Goal: Task Accomplishment & Management: Manage account settings

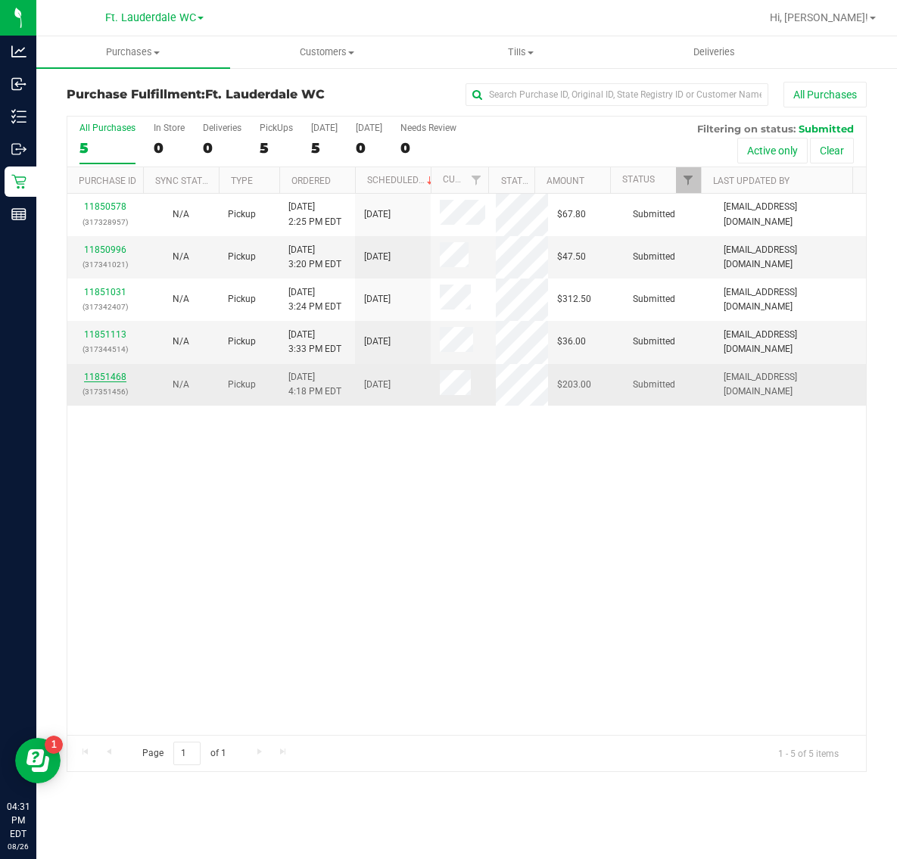
click at [108, 375] on link "11851468" at bounding box center [105, 377] width 42 height 11
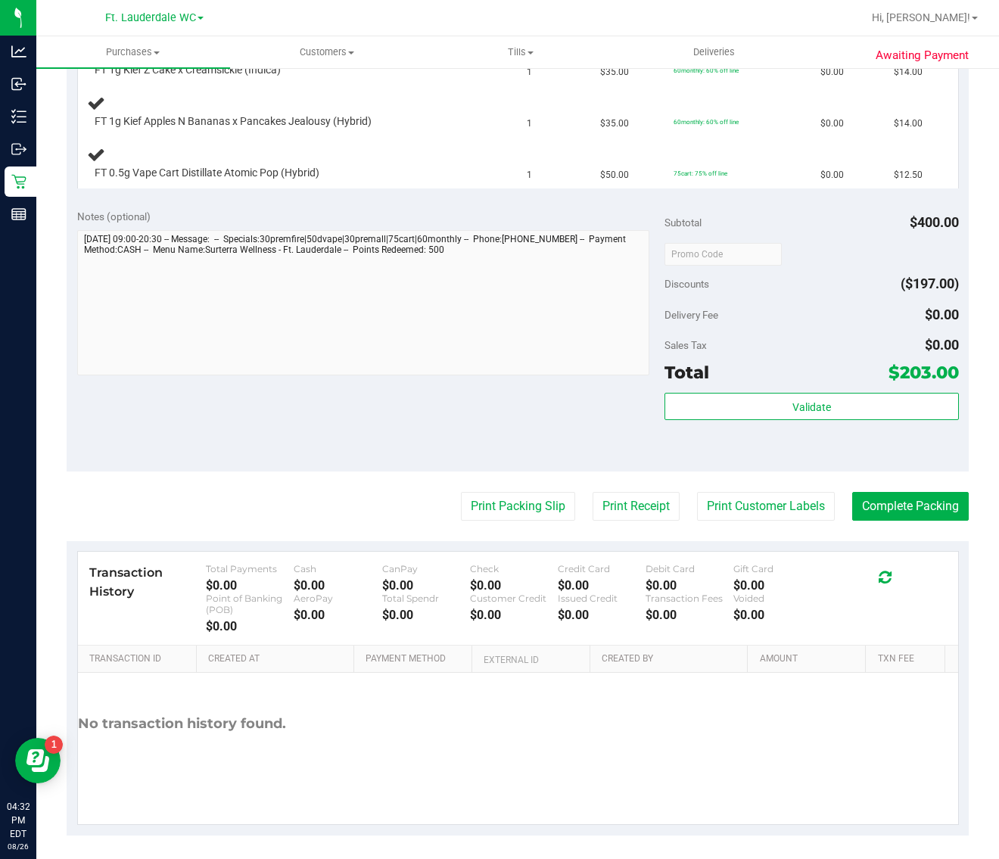
scroll to position [767, 0]
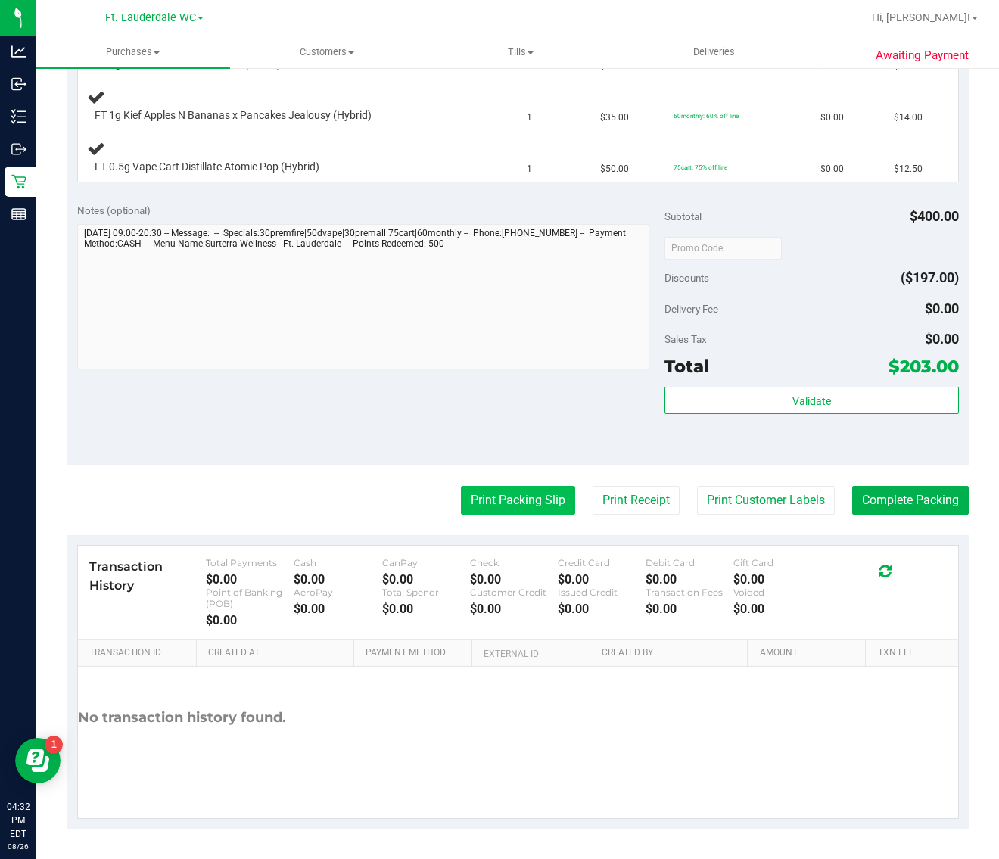
click at [534, 498] on button "Print Packing Slip" at bounding box center [518, 500] width 114 height 29
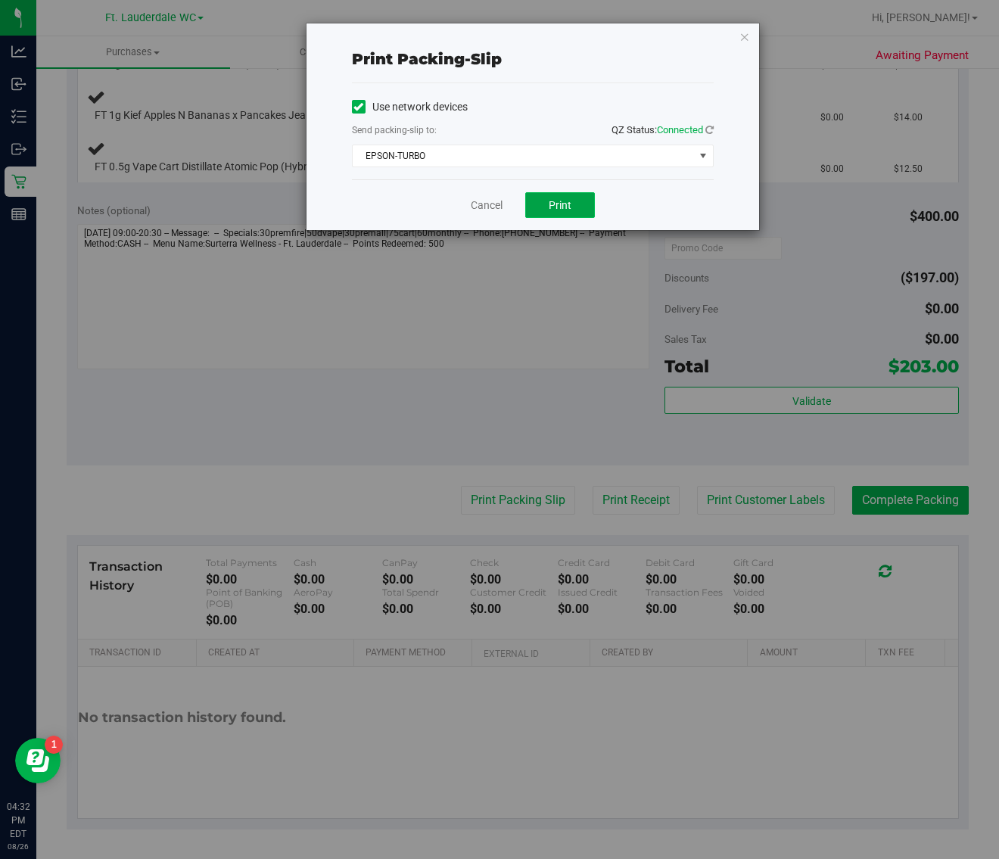
click at [573, 202] on button "Print" at bounding box center [560, 205] width 70 height 26
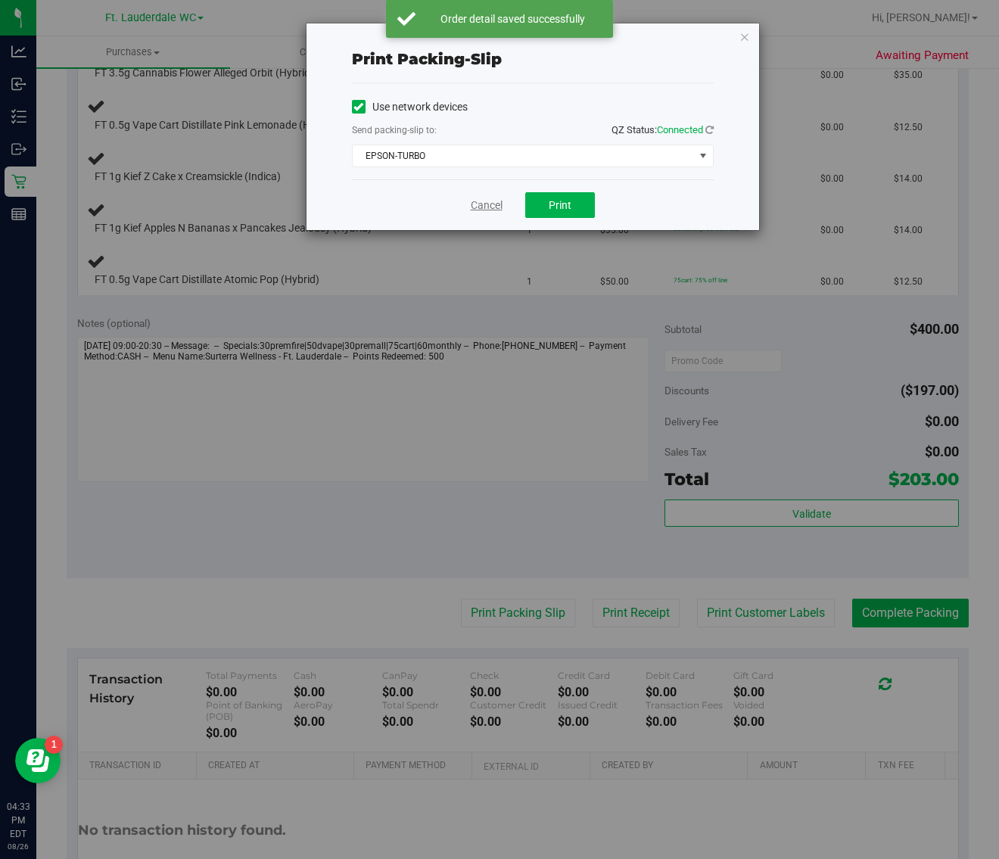
click at [483, 206] on link "Cancel" at bounding box center [487, 206] width 32 height 16
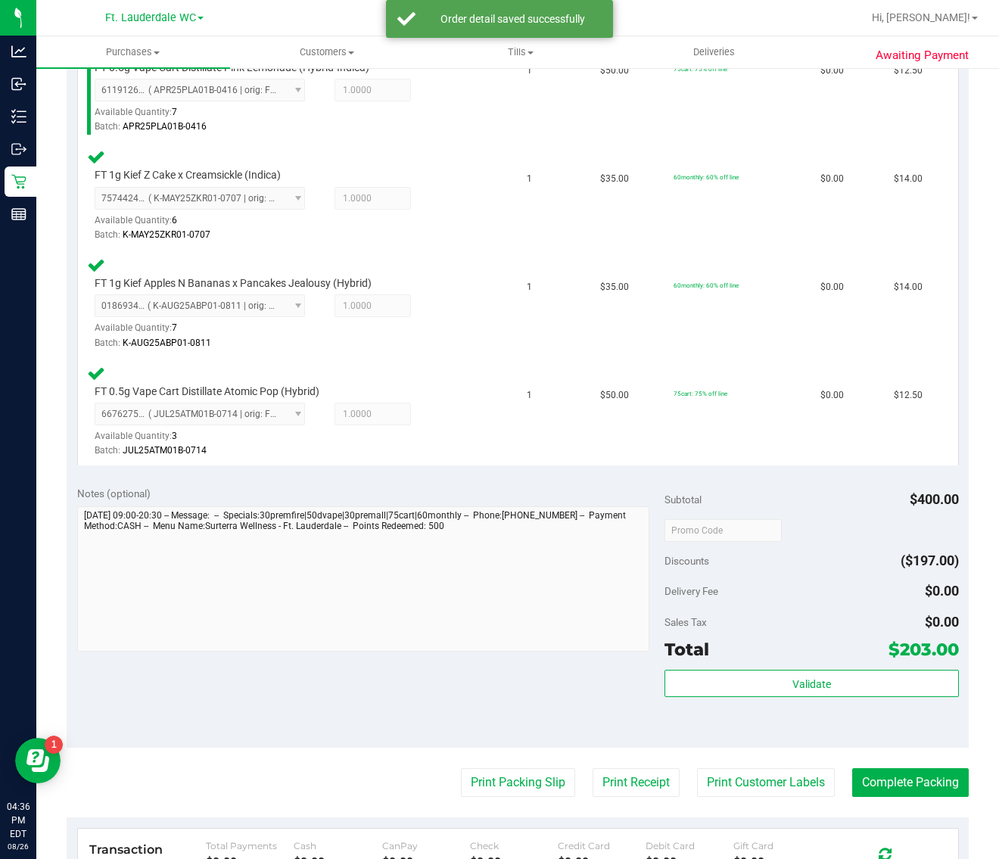
scroll to position [1158, 0]
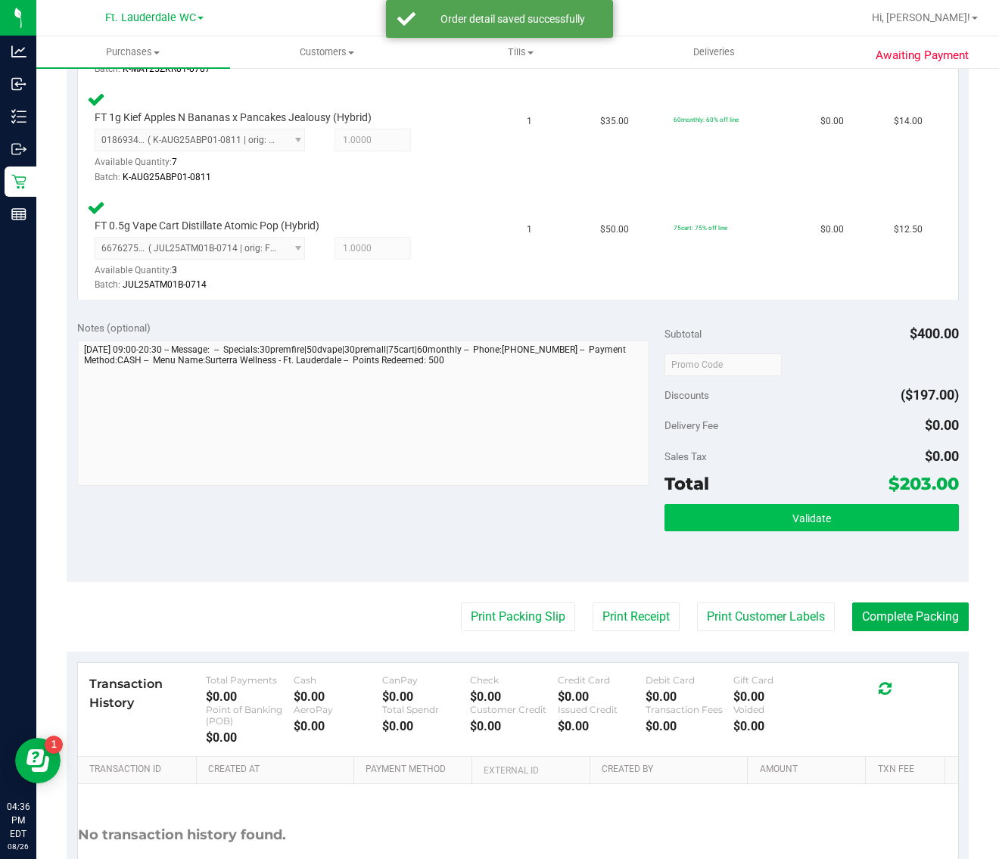
click at [777, 497] on div "Subtotal $400.00 Discounts ($197.00) Delivery Fee $0.00 Sales Tax $0.00 Total $…" at bounding box center [812, 446] width 294 height 252
click at [772, 504] on button "Validate" at bounding box center [812, 517] width 294 height 27
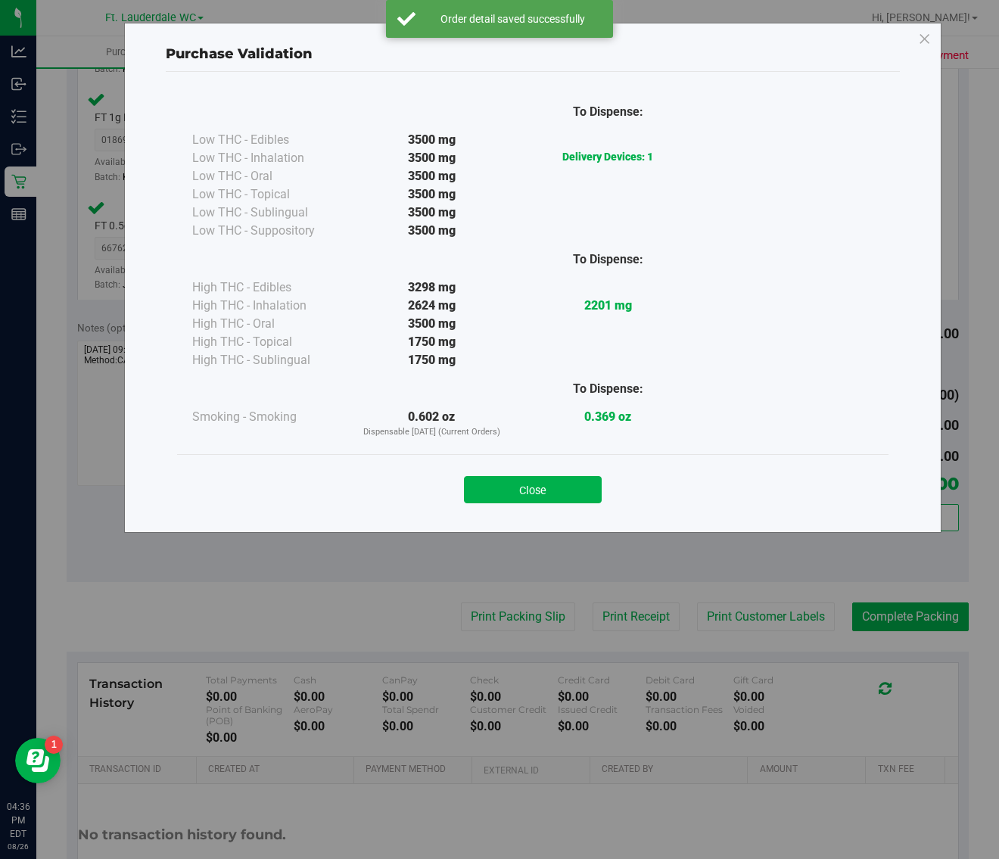
drag, startPoint x: 573, startPoint y: 501, endPoint x: 965, endPoint y: 558, distance: 396.3
click at [577, 502] on button "Close" at bounding box center [533, 489] width 138 height 27
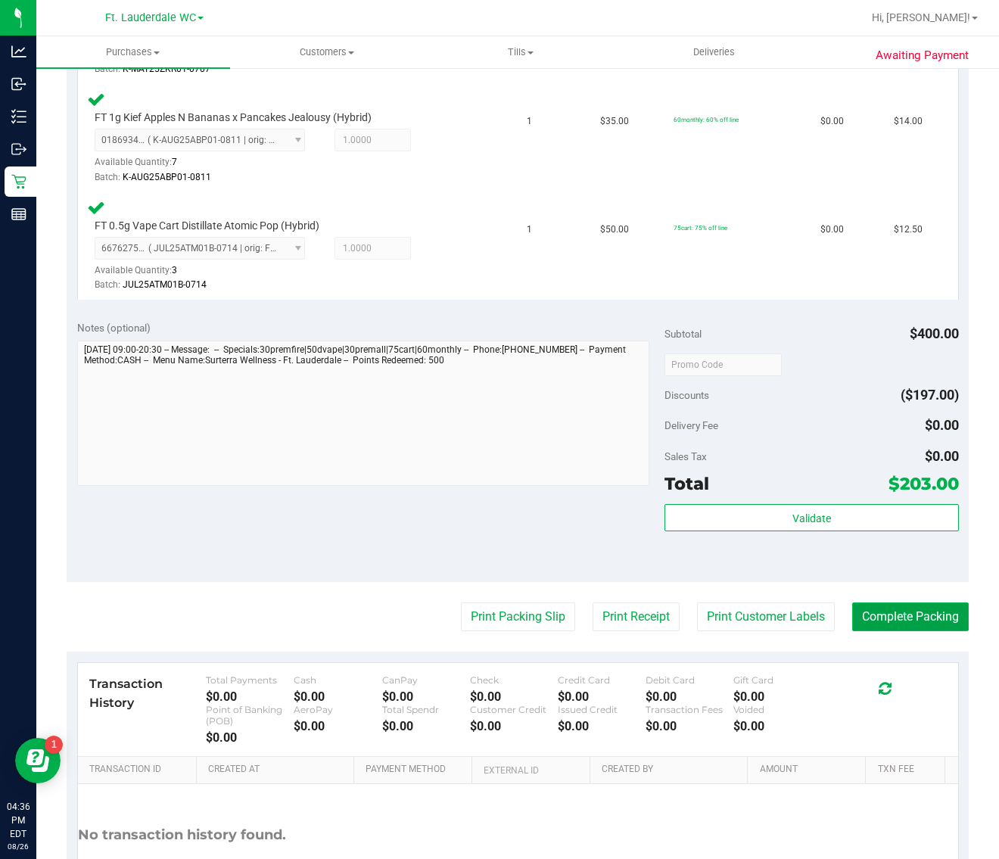
click at [826, 614] on button "Complete Packing" at bounding box center [910, 617] width 117 height 29
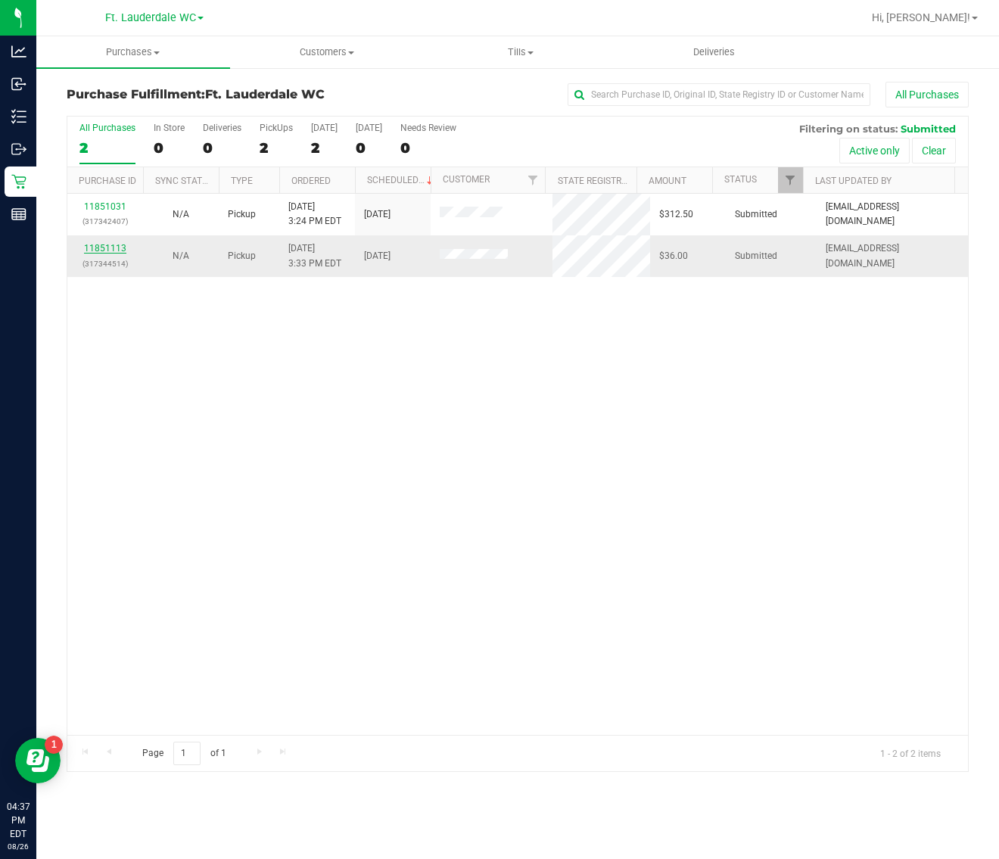
click at [98, 251] on link "11851113" at bounding box center [105, 248] width 42 height 11
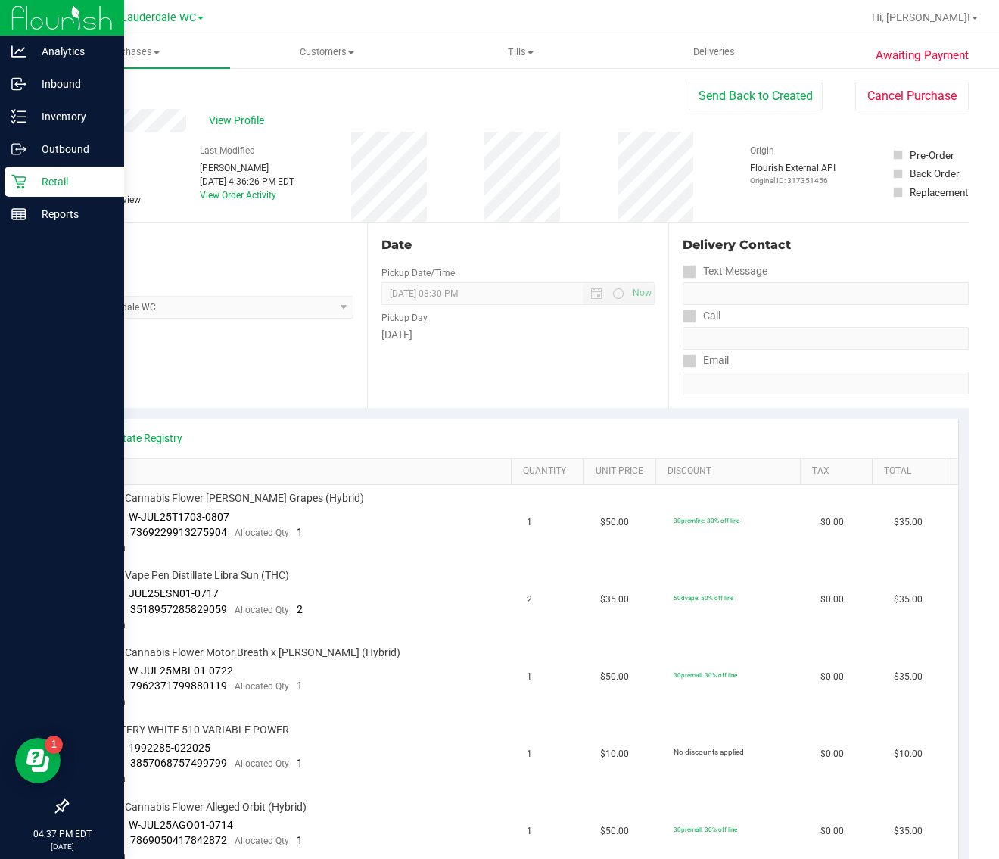
click at [61, 179] on p "Retail" at bounding box center [71, 182] width 91 height 18
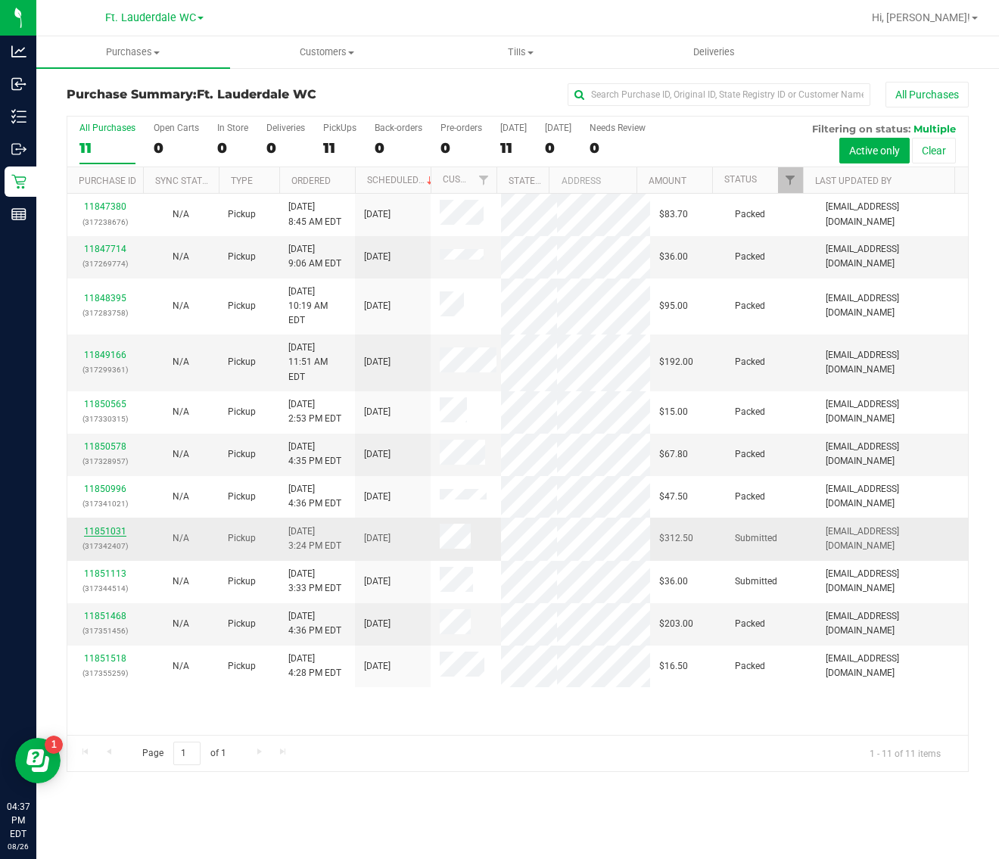
click at [101, 526] on link "11851031" at bounding box center [105, 531] width 42 height 11
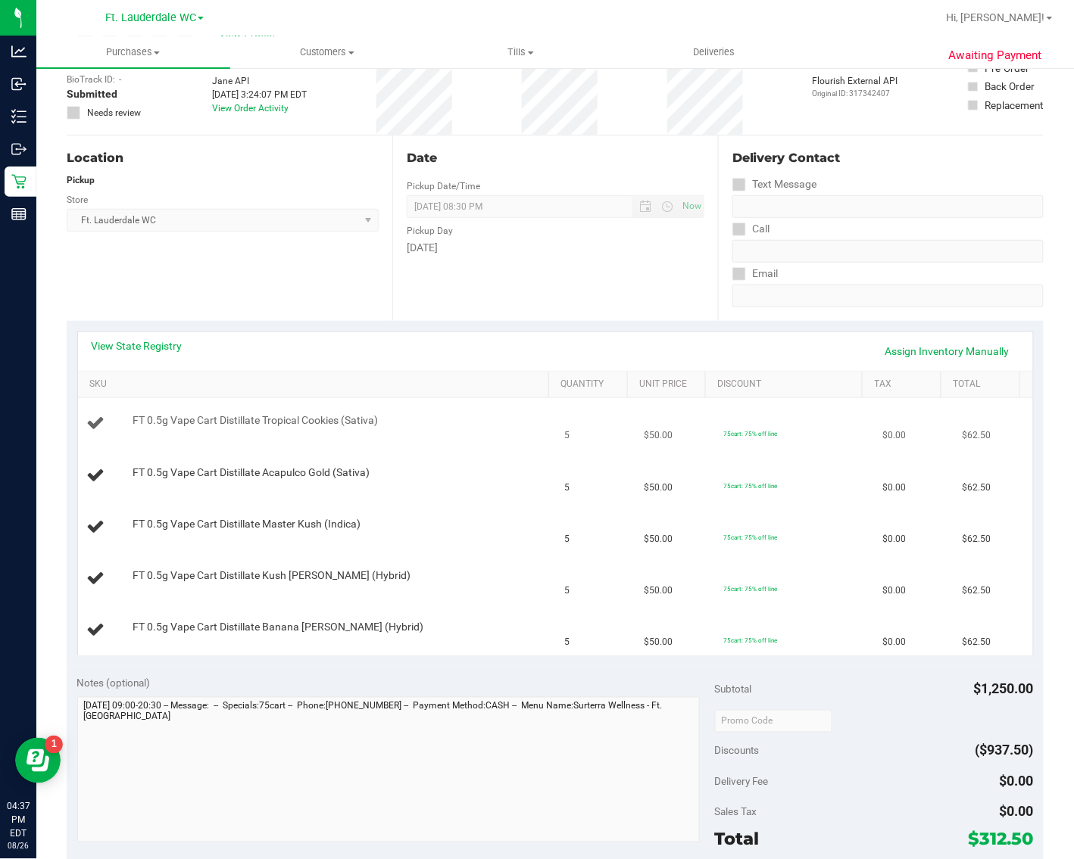
scroll to position [189, 0]
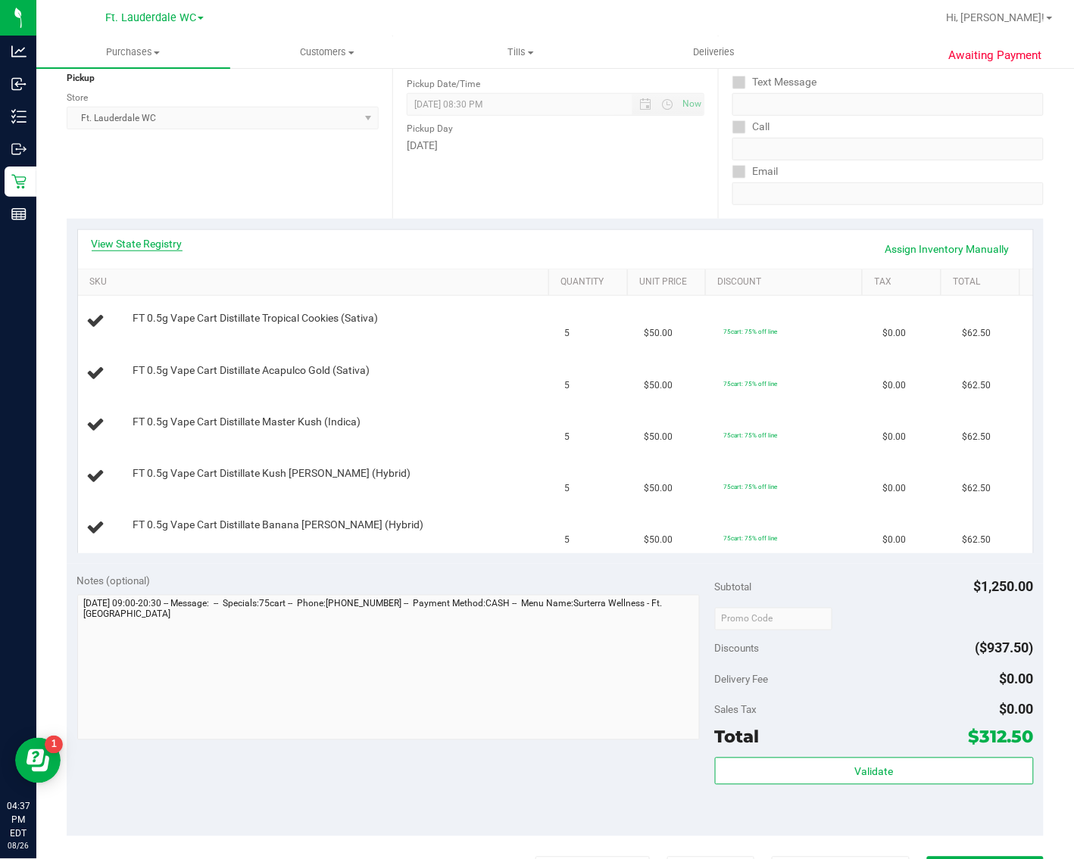
click at [104, 242] on link "View State Registry" at bounding box center [137, 243] width 91 height 15
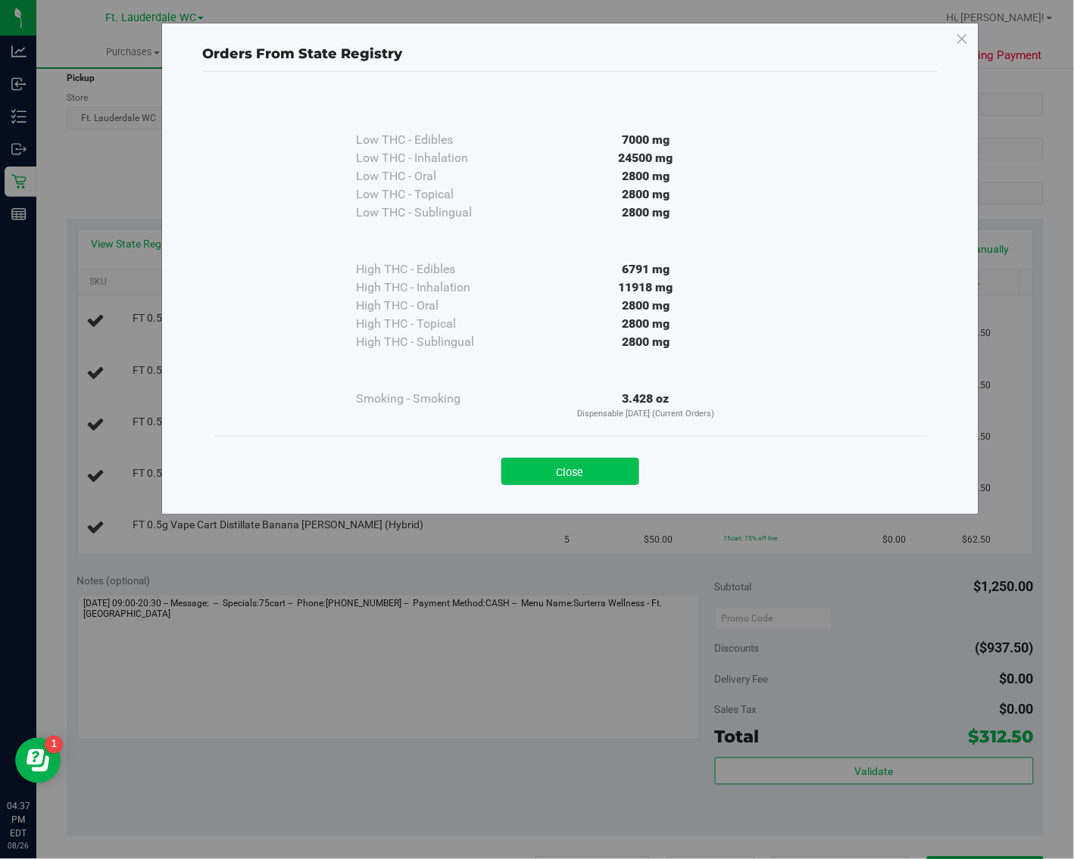
click at [600, 466] on button "Close" at bounding box center [570, 471] width 138 height 27
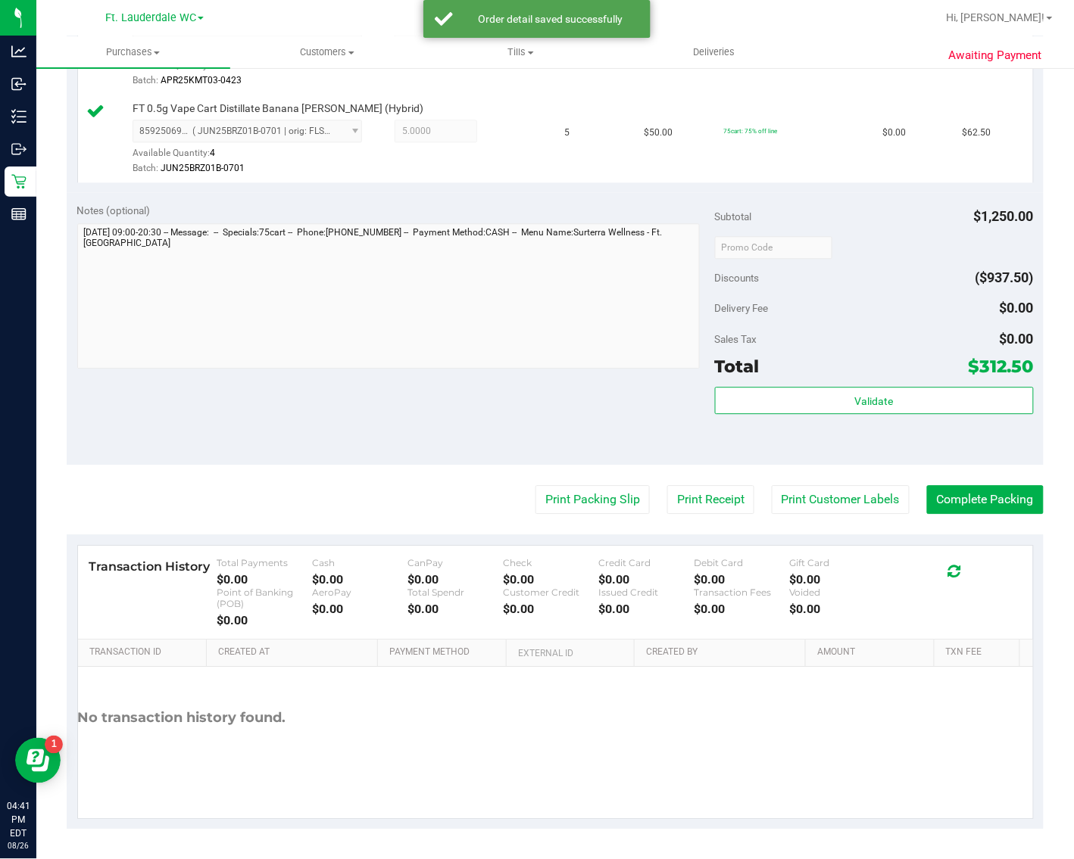
scroll to position [864, 0]
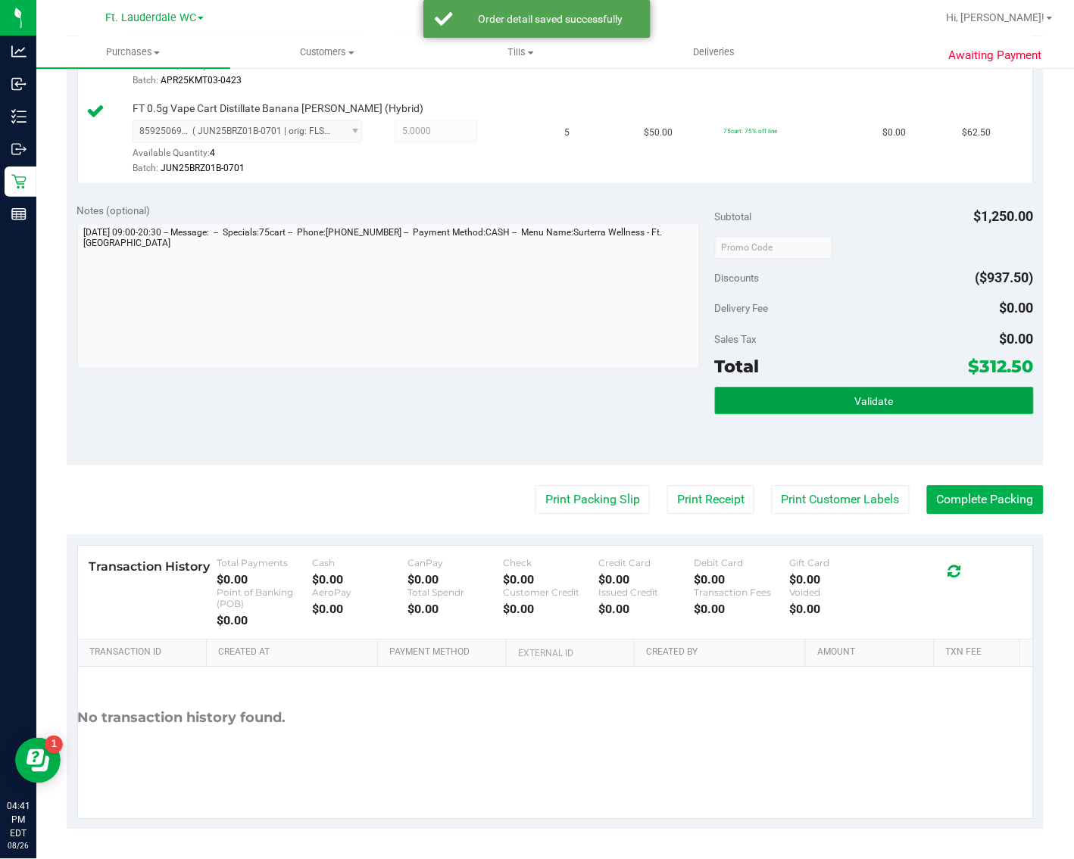
click at [826, 407] on span "Validate" at bounding box center [874, 401] width 39 height 12
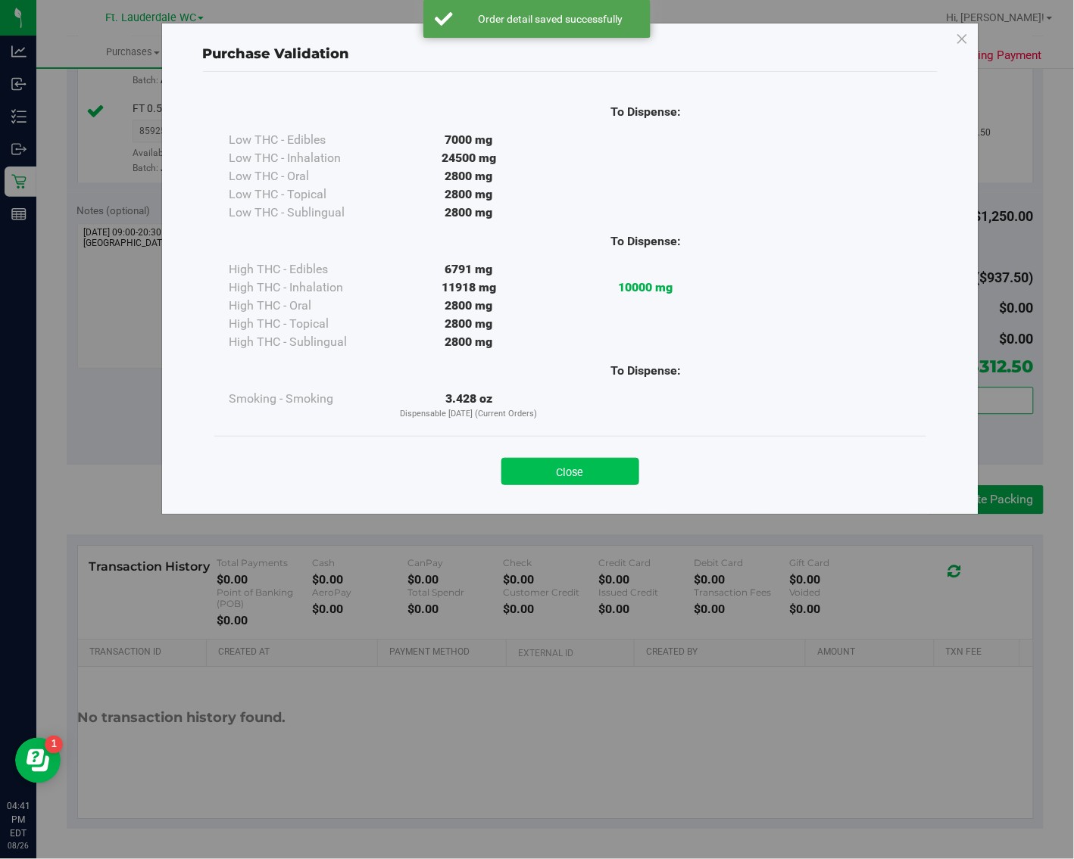
click at [584, 458] on button "Close" at bounding box center [570, 471] width 138 height 27
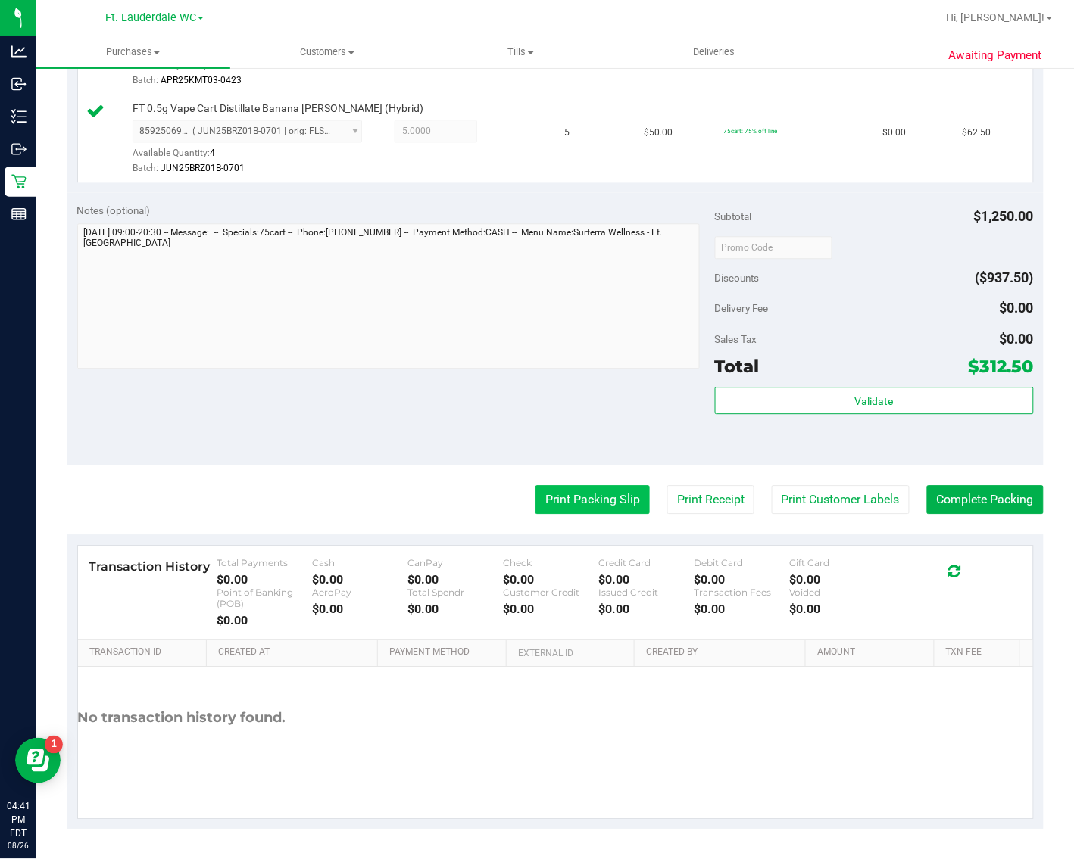
click at [583, 514] on button "Print Packing Slip" at bounding box center [592, 499] width 114 height 29
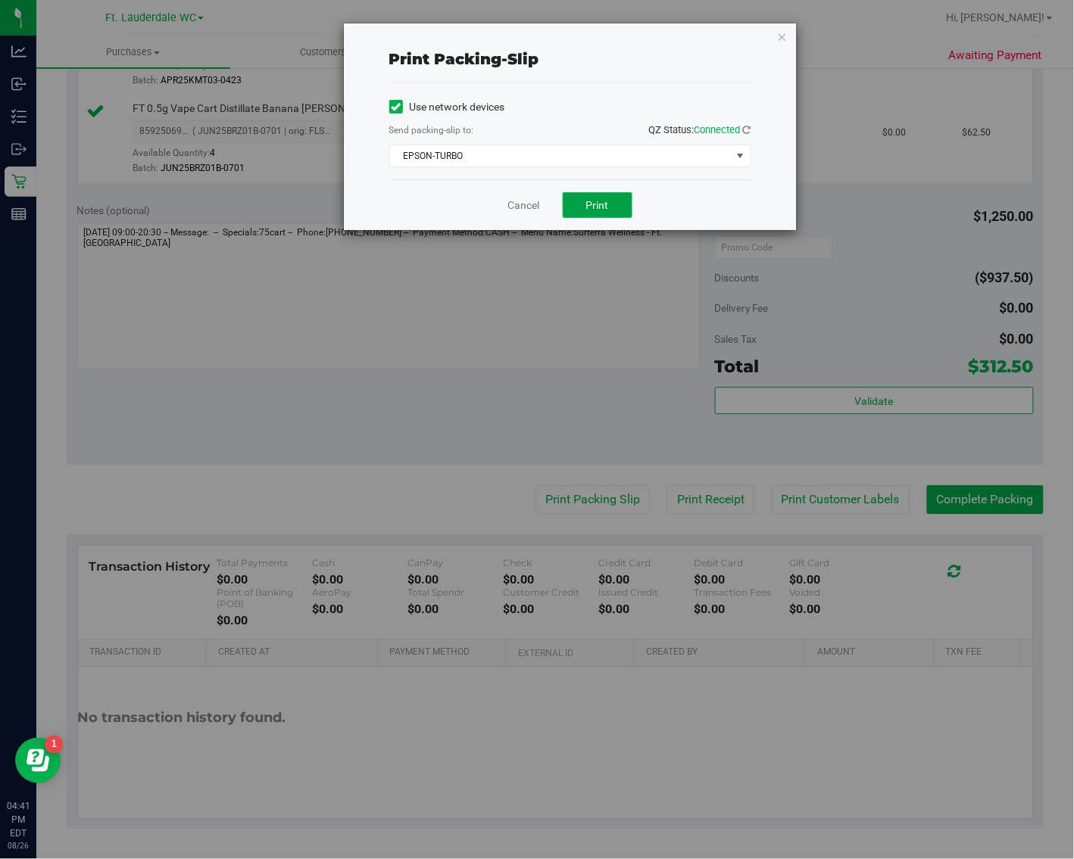
click at [587, 204] on span "Print" at bounding box center [597, 205] width 23 height 12
click at [528, 209] on link "Cancel" at bounding box center [524, 206] width 32 height 16
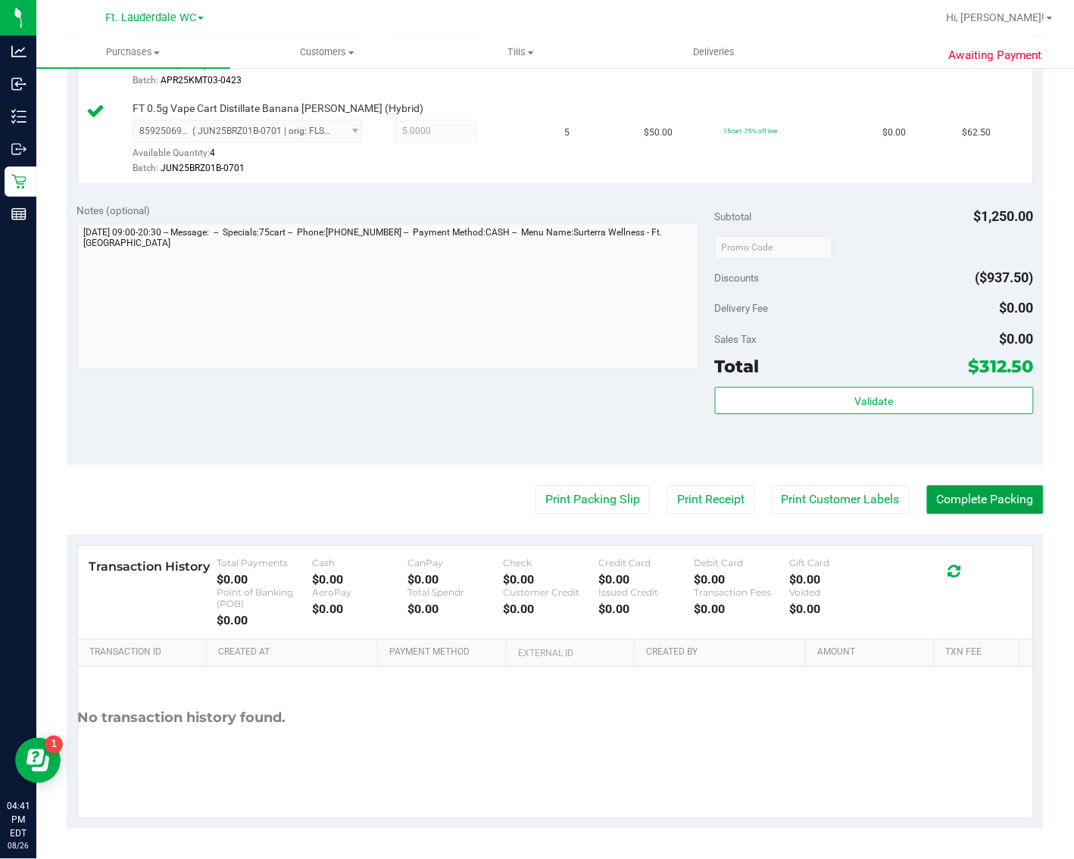
click at [826, 514] on button "Complete Packing" at bounding box center [985, 499] width 117 height 29
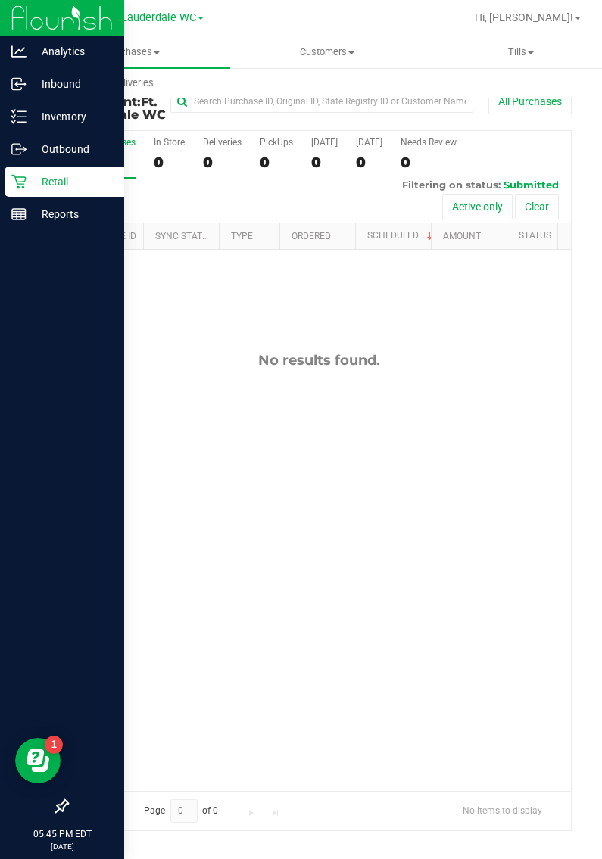
click at [19, 175] on icon at bounding box center [18, 181] width 15 height 15
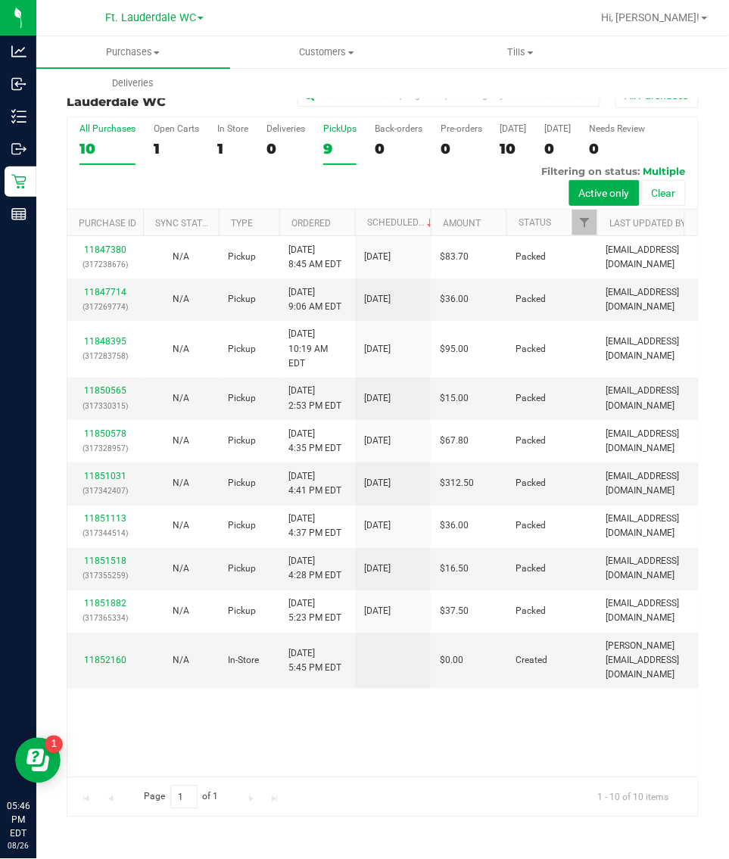
click at [338, 142] on div "9" at bounding box center [339, 148] width 33 height 17
click at [0, 0] on input "PickUps 9" at bounding box center [0, 0] width 0 height 0
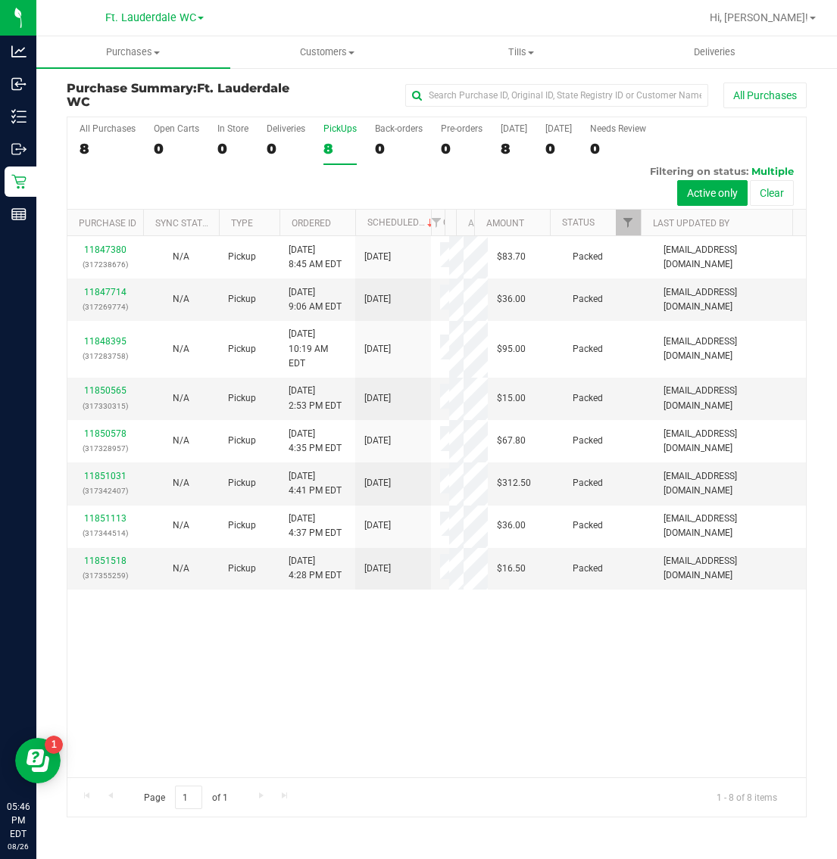
click at [323, 153] on div "8" at bounding box center [339, 148] width 33 height 17
click at [0, 0] on input "PickUps 8" at bounding box center [0, 0] width 0 height 0
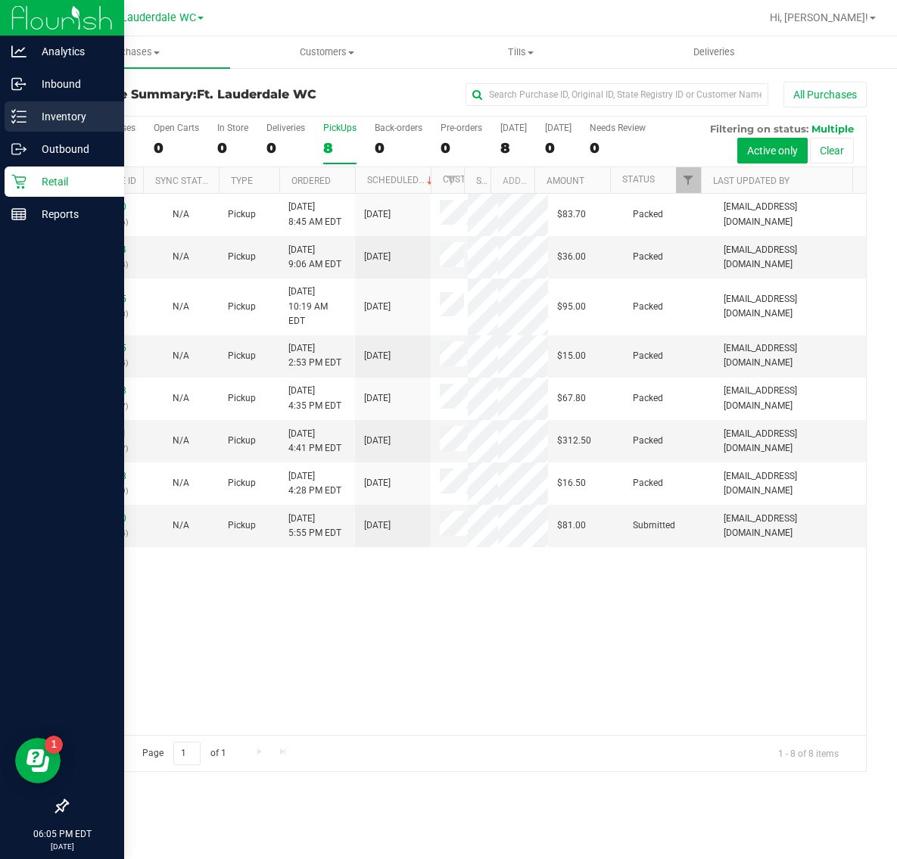
click at [49, 108] on p "Inventory" at bounding box center [71, 117] width 91 height 18
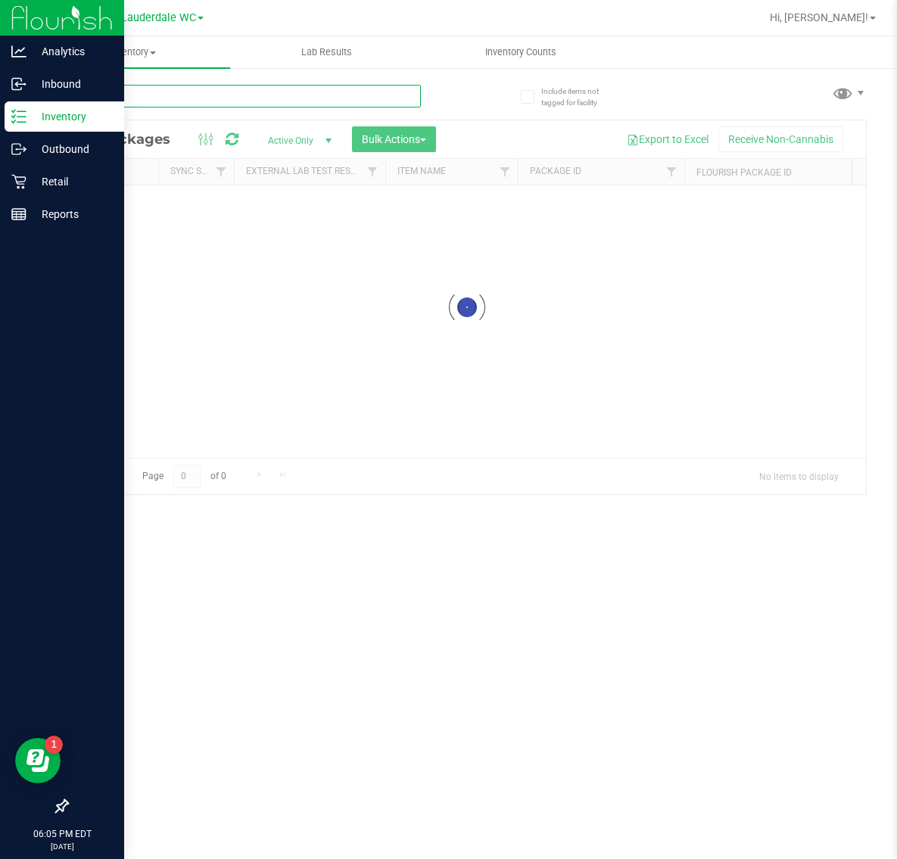
click at [281, 106] on input "text" at bounding box center [244, 96] width 354 height 23
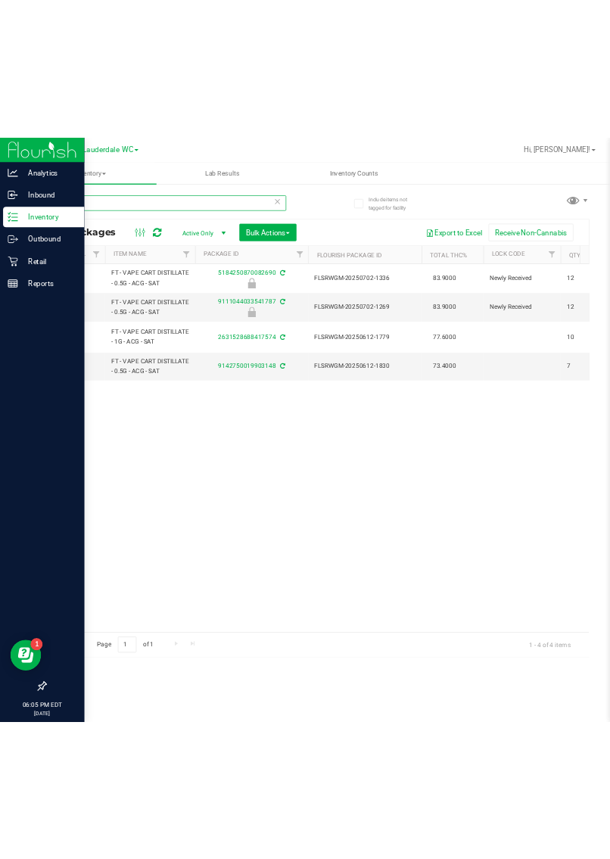
scroll to position [0, 433]
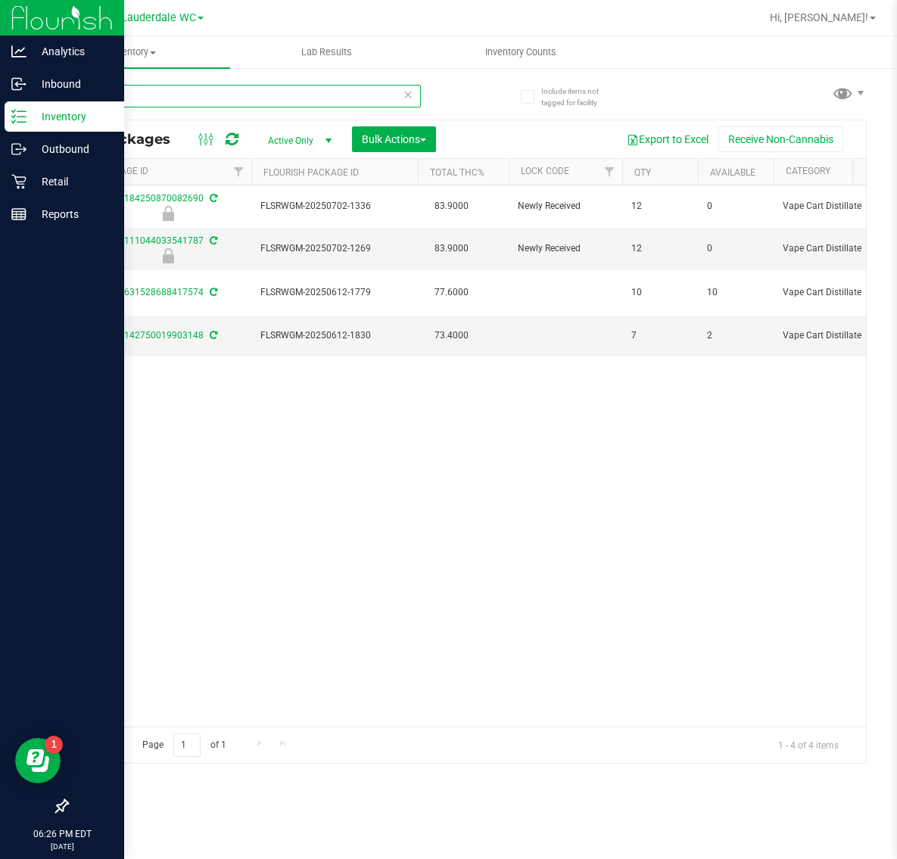
type input "acg"
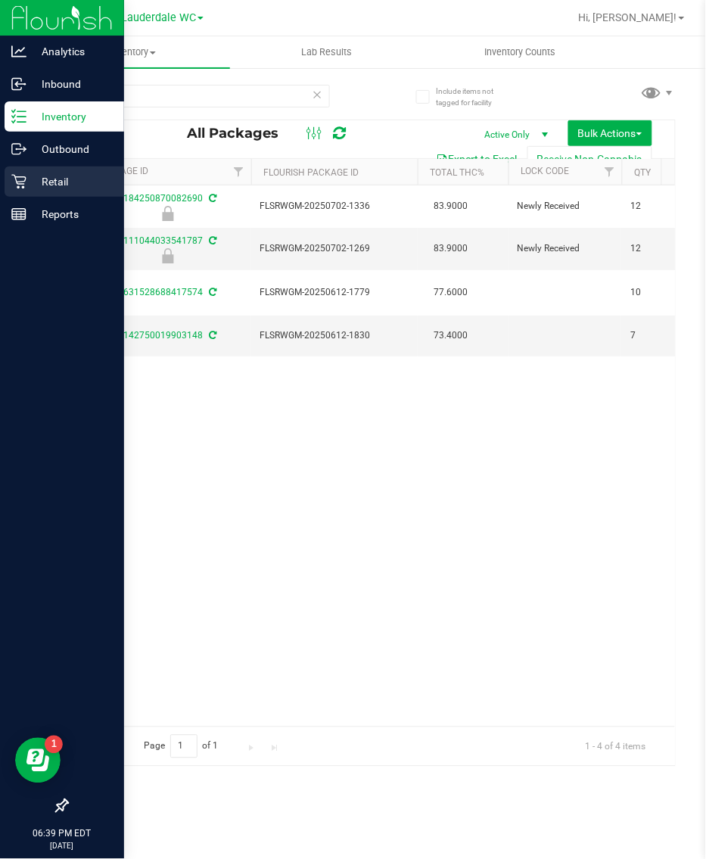
click at [15, 170] on div "Retail" at bounding box center [65, 182] width 120 height 30
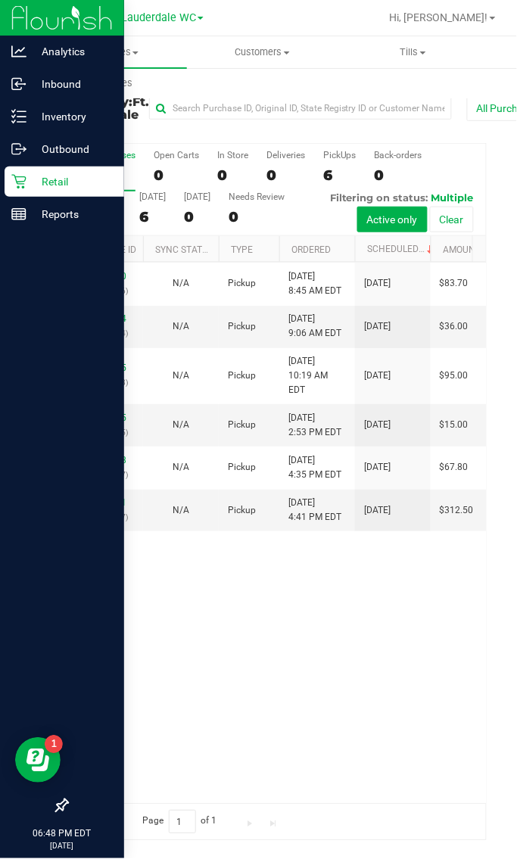
click at [34, 188] on p "Retail" at bounding box center [71, 182] width 91 height 18
